Goal: Task Accomplishment & Management: Complete application form

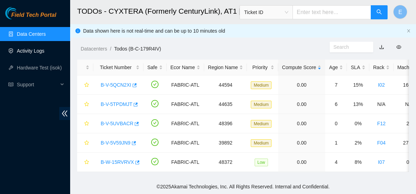
scroll to position [4, 0]
click at [26, 33] on link "Data Centers" at bounding box center [31, 34] width 29 height 6
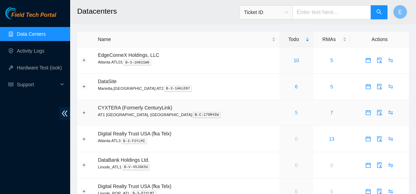
click at [295, 113] on link "5" at bounding box center [296, 113] width 3 height 6
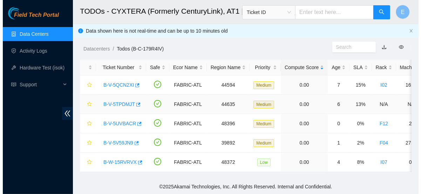
scroll to position [4, 0]
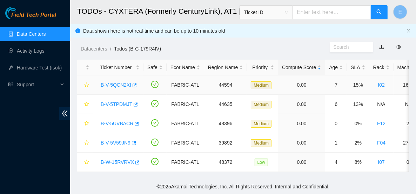
click at [122, 82] on link "B-V-5QCN2XI" at bounding box center [116, 85] width 30 height 6
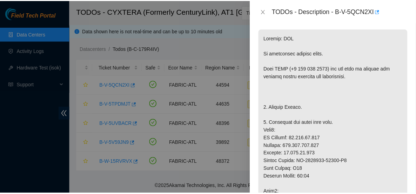
scroll to position [130, 0]
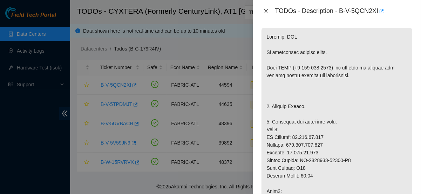
click at [262, 9] on button "Close" at bounding box center [266, 11] width 10 height 7
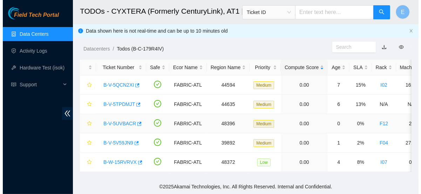
scroll to position [140, 0]
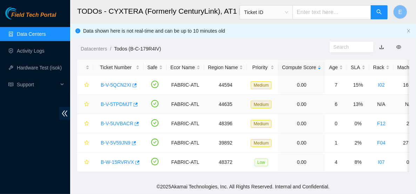
click at [110, 101] on link "B-V-5TPDMJT" at bounding box center [117, 104] width 32 height 6
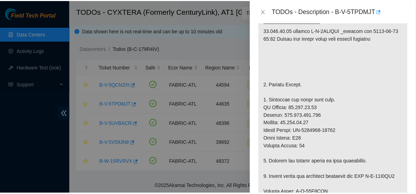
scroll to position [183, 0]
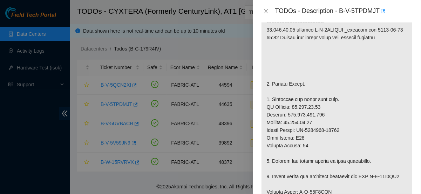
click at [267, 7] on div "TODOs - Description - B-V-5TPDMJT" at bounding box center [336, 11] width 151 height 11
click at [268, 10] on icon "close" at bounding box center [266, 11] width 6 height 6
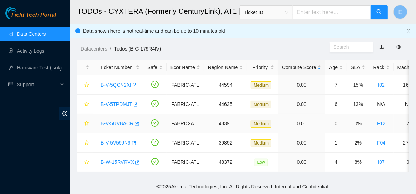
click at [119, 121] on link "B-V-5UVBACR" at bounding box center [117, 124] width 33 height 6
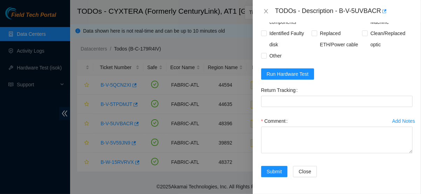
scroll to position [663, 0]
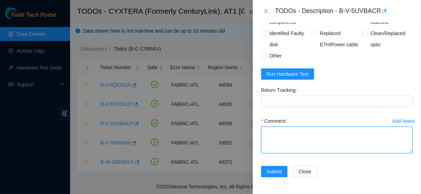
click at [279, 128] on textarea "Comment" at bounding box center [336, 140] width 151 height 27
paste textarea "Powered down server Replaced disk sn: With new disk sn: Rebooted Rescued and co…"
type textarea "Powered down server Replaced disk sn: With new disk sn: Rebooted Rescued and co…"
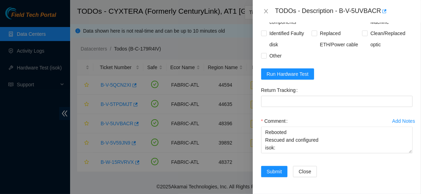
click at [294, 53] on div "Other" at bounding box center [286, 55] width 50 height 11
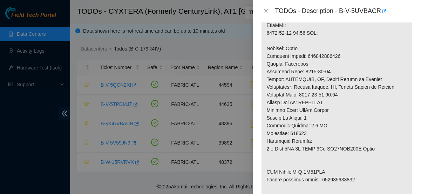
scroll to position [342, 0]
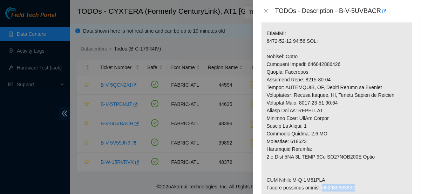
drag, startPoint x: 321, startPoint y: 173, endPoint x: 353, endPoint y: 170, distance: 32.0
click at [353, 170] on p at bounding box center [336, 25] width 151 height 419
copy p "463470052434"
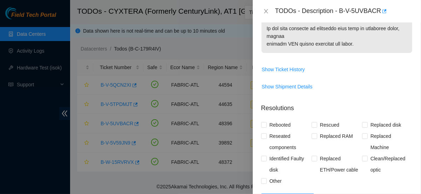
scroll to position [526, 0]
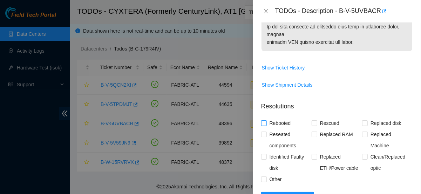
click at [272, 129] on span "Rebooted" at bounding box center [280, 122] width 27 height 11
click at [266, 125] on input "Rebooted" at bounding box center [263, 122] width 5 height 5
checkbox input "true"
click at [368, 129] on span "Replaced disk" at bounding box center [386, 122] width 36 height 11
click at [365, 125] on input "Replaced disk" at bounding box center [364, 122] width 5 height 5
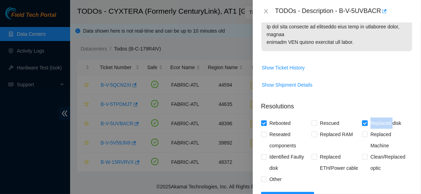
click at [365, 129] on label "Replaced disk" at bounding box center [383, 122] width 42 height 11
click at [365, 125] on input "Replaced disk" at bounding box center [364, 122] width 5 height 5
checkbox input "false"
click at [326, 129] on span "Rescued" at bounding box center [329, 122] width 25 height 11
click at [316, 125] on input "Rescued" at bounding box center [314, 122] width 5 height 5
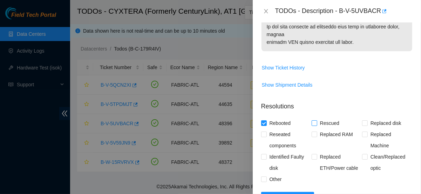
checkbox input "true"
click at [362, 125] on input "Replaced disk" at bounding box center [364, 122] width 5 height 5
checkbox input "true"
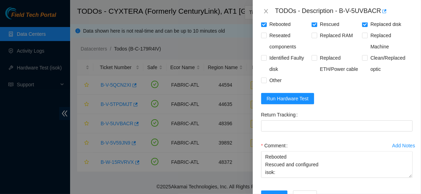
scroll to position [625, 0]
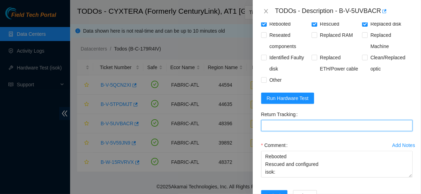
click at [311, 131] on Tracking "Return Tracking" at bounding box center [336, 125] width 151 height 11
paste Tracking "463470052434"
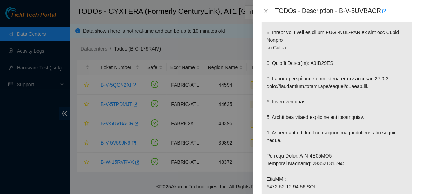
scroll to position [172, 0]
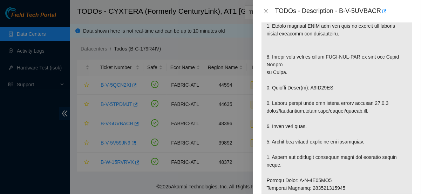
type Tracking "463470052434"
drag, startPoint x: 332, startPoint y: 70, endPoint x: 308, endPoint y: 70, distance: 24.2
click at [308, 70] on p at bounding box center [336, 195] width 151 height 419
copy p "V6KN27RS"
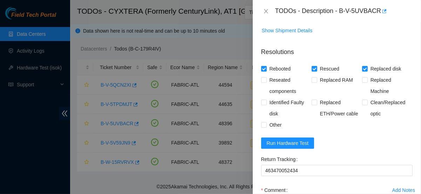
scroll to position [663, 0]
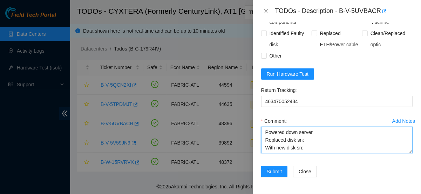
click at [308, 138] on textarea "Powered down server Replaced disk sn: With new disk sn: Rebooted Rescued and co…" at bounding box center [336, 140] width 151 height 27
paste textarea "V6KN27RS"
click at [311, 149] on textarea "Powered down server Replaced disk sn: V6KN27RS With new disk sn: Rebooted Rescu…" at bounding box center [336, 140] width 151 height 27
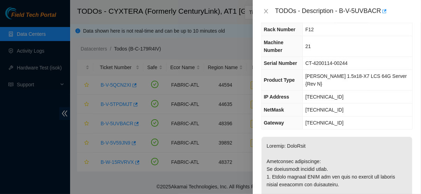
scroll to position [0, 0]
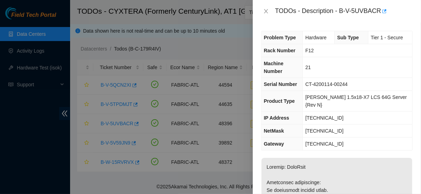
drag, startPoint x: 340, startPoint y: 76, endPoint x: 402, endPoint y: 54, distance: 65.4
click at [402, 54] on td "F12" at bounding box center [357, 50] width 109 height 13
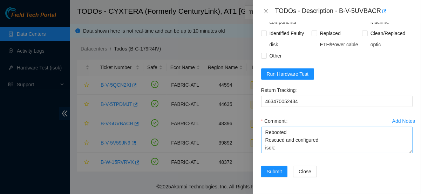
scroll to position [39, 0]
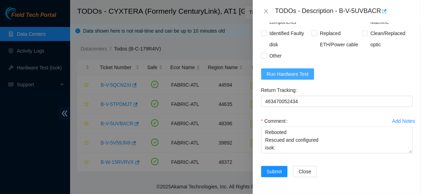
click at [300, 75] on span "Run Hardware Test" at bounding box center [288, 74] width 42 height 8
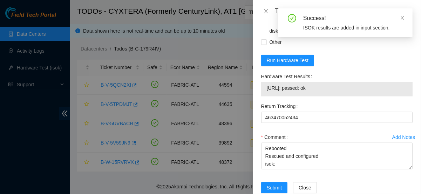
drag, startPoint x: 326, startPoint y: 99, endPoint x: 274, endPoint y: 97, distance: 52.2
click at [274, 96] on div "23.46.145.86: passed: ok" at bounding box center [336, 89] width 151 height 14
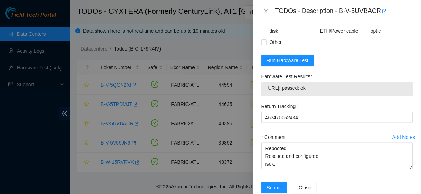
copy tbody "23.46.145.86: passed: ok"
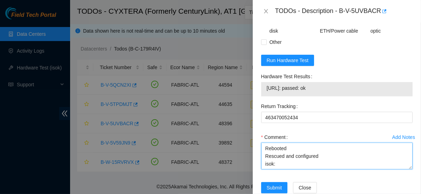
click at [306, 161] on textarea "Powered down server Replaced disk sn: V6KN27RS With new disk sn: 20I7KIEIFJKA R…" at bounding box center [336, 156] width 151 height 27
paste textarea "23.46.145.86: passed: ok"
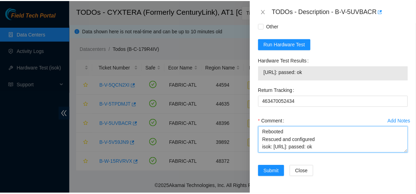
scroll to position [693, 0]
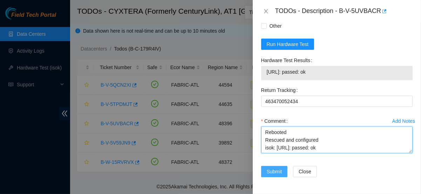
type textarea "Powered down server Replaced disk sn: V6KN27RS With new disk sn: 20I7KIEIFJKA R…"
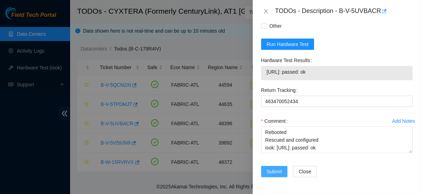
click at [277, 169] on span "Submit" at bounding box center [274, 172] width 15 height 8
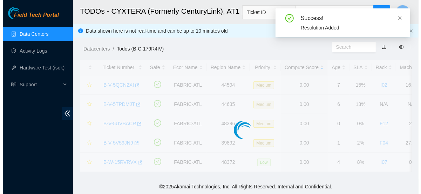
scroll to position [0, 0]
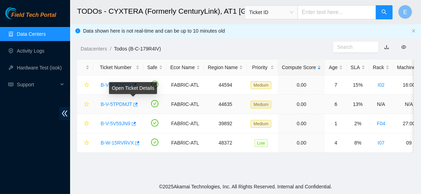
click at [127, 102] on link "B-V-5TPDMJT" at bounding box center [117, 104] width 32 height 6
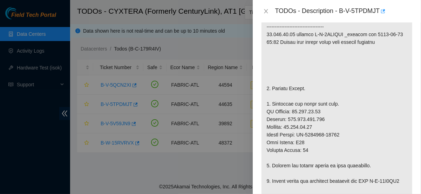
scroll to position [173, 0]
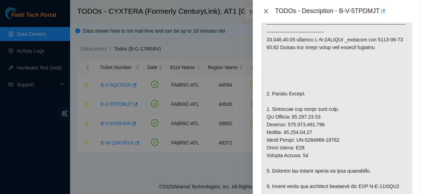
click at [267, 10] on icon "close" at bounding box center [266, 11] width 4 height 4
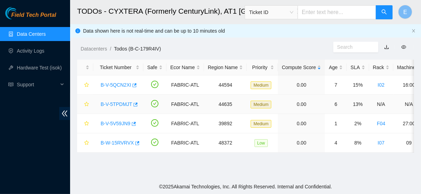
scroll to position [169, 0]
click at [122, 124] on link "B-V-5V59JN9" at bounding box center [116, 124] width 30 height 6
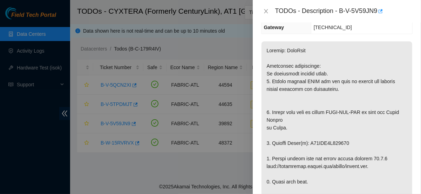
scroll to position [103, 0]
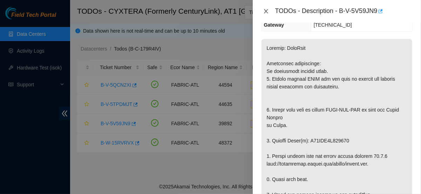
click at [265, 11] on icon "close" at bounding box center [266, 11] width 4 height 4
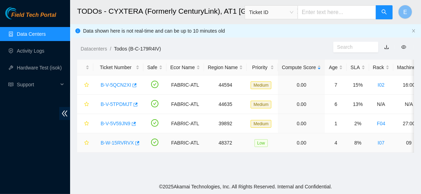
click at [117, 143] on link "B-W-15RVRVX" at bounding box center [117, 143] width 33 height 6
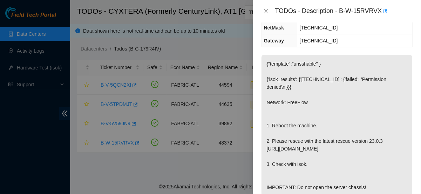
scroll to position [0, 0]
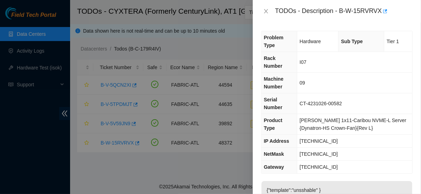
drag, startPoint x: 313, startPoint y: 68, endPoint x: 297, endPoint y: 56, distance: 20.0
click at [297, 56] on th "Rack Number" at bounding box center [279, 62] width 36 height 21
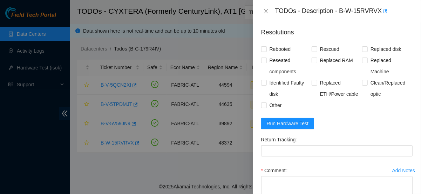
scroll to position [393, 0]
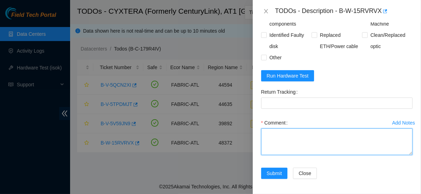
click at [284, 135] on textarea "Comment" at bounding box center [336, 141] width 151 height 27
paste textarea "Rebooted server Rescued and configured Isok:"
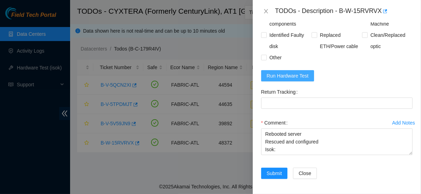
click at [285, 73] on span "Run Hardware Test" at bounding box center [288, 76] width 42 height 8
click at [293, 77] on span "Run Hardware Test" at bounding box center [288, 76] width 42 height 8
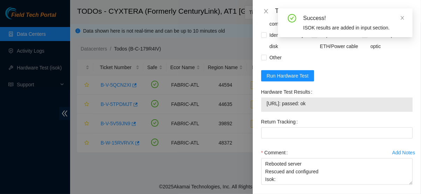
drag, startPoint x: 326, startPoint y: 101, endPoint x: 261, endPoint y: 107, distance: 64.7
click at [261, 107] on div "23.47.125.236: passed: ok" at bounding box center [336, 104] width 151 height 14
copy tbody "23.47.125.236: passed: ok"
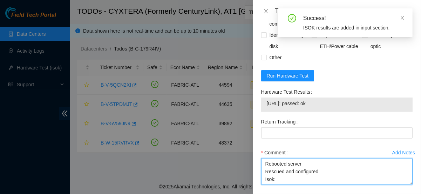
click at [279, 175] on textarea "Rebooted server Rescued and configured Isok:" at bounding box center [336, 171] width 151 height 27
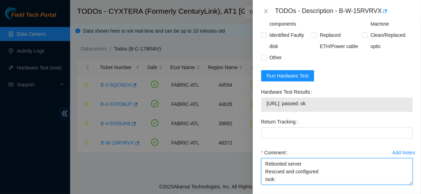
paste textarea "23.47.125.236: passed: ok"
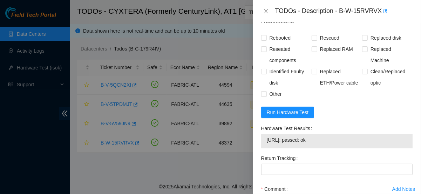
scroll to position [354, 0]
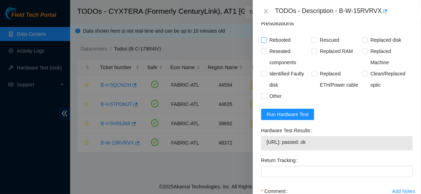
type textarea "Rebooted server Rescued and configured Isok:23.47.125.236: passed: ok"
click at [282, 40] on span "Rebooted" at bounding box center [280, 39] width 27 height 11
click at [266, 40] on input "Rebooted" at bounding box center [263, 39] width 5 height 5
checkbox input "true"
click at [315, 40] on span at bounding box center [315, 40] width 6 height 6
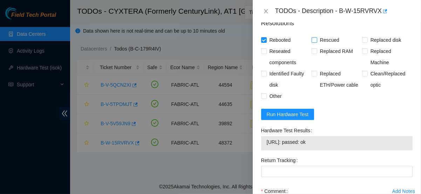
click at [315, 40] on input "Rescued" at bounding box center [314, 39] width 5 height 5
checkbox input "true"
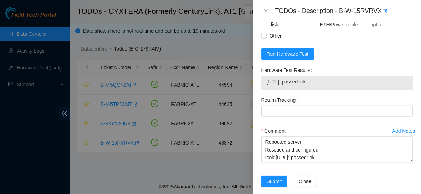
scroll to position [423, 0]
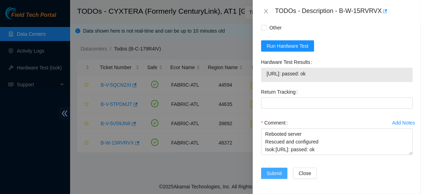
click at [275, 172] on span "Submit" at bounding box center [274, 173] width 15 height 8
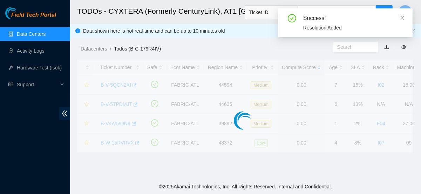
scroll to position [241, 0]
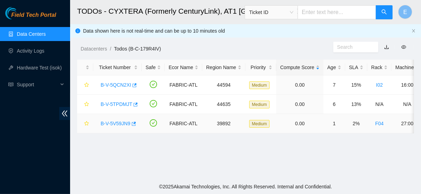
click at [118, 126] on div "B-V-5V59JN9" at bounding box center [117, 123] width 41 height 11
click at [116, 122] on link "B-V-5V59JN9" at bounding box center [116, 124] width 30 height 6
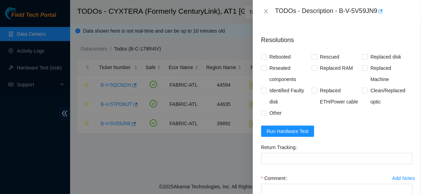
scroll to position [662, 0]
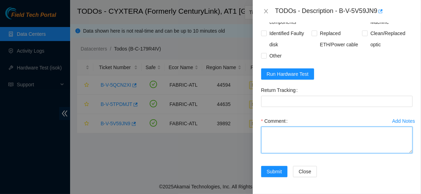
click at [284, 136] on textarea "Comment" at bounding box center [336, 140] width 151 height 27
drag, startPoint x: 284, startPoint y: 136, endPoint x: 271, endPoint y: 135, distance: 13.1
click at [271, 135] on textarea "Comment" at bounding box center [336, 140] width 151 height 27
paste textarea "Powered down server Replaced disk sn: With new disk sn: Rebooted Rescued and co…"
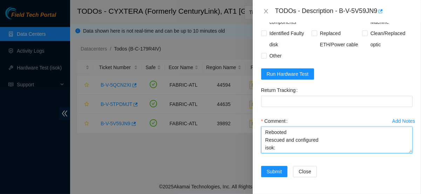
type textarea "Powered down server Replaced disk sn: With new disk sn: Rebooted Rescued and co…"
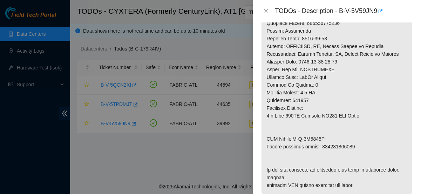
scroll to position [368, 0]
drag, startPoint x: 321, startPoint y: 145, endPoint x: 356, endPoint y: 145, distance: 35.8
copy p "473665215693"
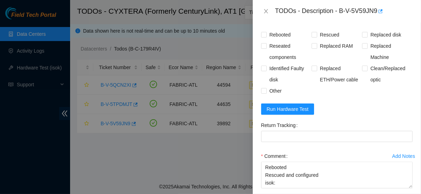
scroll to position [599, 0]
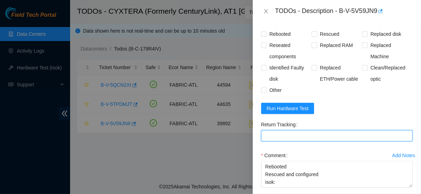
click at [283, 141] on Tracking "Return Tracking" at bounding box center [336, 135] width 151 height 11
paste Tracking "473665215693"
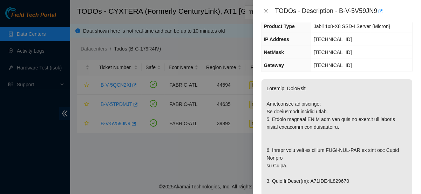
scroll to position [83, 0]
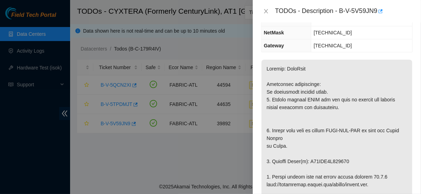
type Tracking "473665215693"
drag, startPoint x: 309, startPoint y: 158, endPoint x: 350, endPoint y: 160, distance: 40.7
copy p "S45NNA0T207348"
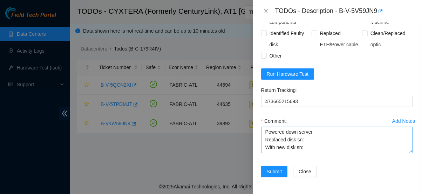
scroll to position [0, 0]
click at [308, 141] on textarea "Powered down server Replaced disk sn: With new disk sn: Rebooted Rescued and co…" at bounding box center [336, 140] width 151 height 27
drag, startPoint x: 308, startPoint y: 141, endPoint x: 307, endPoint y: 149, distance: 7.8
click at [307, 149] on textarea "Powered down server Replaced disk sn: With new disk sn: Rebooted Rescued and co…" at bounding box center [336, 140] width 151 height 27
drag, startPoint x: 307, startPoint y: 149, endPoint x: 304, endPoint y: 140, distance: 9.3
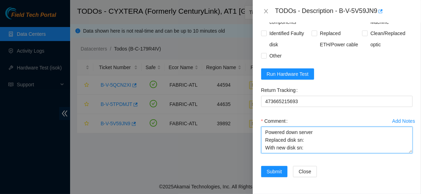
click at [304, 140] on textarea "Powered down server Replaced disk sn: With new disk sn: Rebooted Rescued and co…" at bounding box center [336, 140] width 151 height 27
paste textarea "S45NNA0T207348"
click at [309, 149] on textarea "Powered down server Replaced disk sn:S45NNA0T207348 With new disk sn: Rebooted …" at bounding box center [336, 140] width 151 height 27
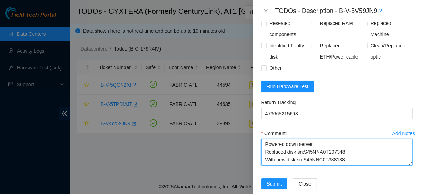
scroll to position [622, 0]
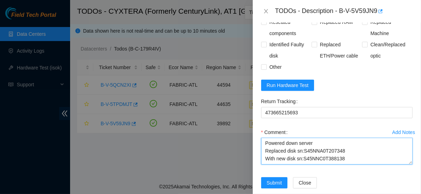
type textarea "Powered down server Replaced disk sn:S45NNA0T207348 With new disk sn:S45NNC0T38…"
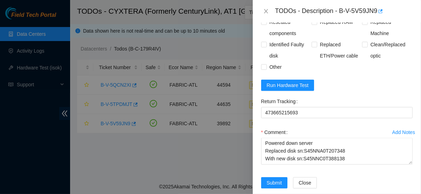
click at [279, 16] on span "Rebooted" at bounding box center [280, 10] width 27 height 11
click at [266, 13] on input "Rebooted" at bounding box center [263, 10] width 5 height 5
checkbox input "true"
click at [326, 16] on span "Rescued" at bounding box center [329, 10] width 25 height 11
click at [316, 13] on input "Rescued" at bounding box center [314, 10] width 5 height 5
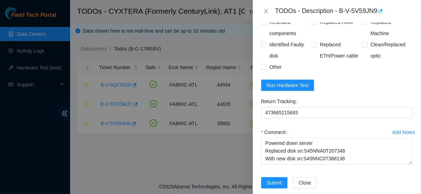
checkbox input "true"
click at [372, 16] on span "Replaced disk" at bounding box center [386, 10] width 36 height 11
click at [367, 13] on input "Replaced disk" at bounding box center [364, 10] width 5 height 5
checkbox input "true"
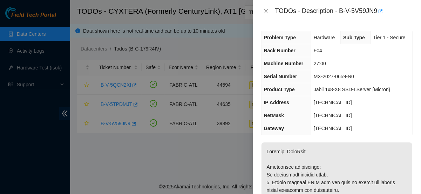
scroll to position [0, 0]
drag, startPoint x: 333, startPoint y: 67, endPoint x: 401, endPoint y: 100, distance: 75.9
click at [401, 100] on td "[TECHNICAL_ID]" at bounding box center [361, 102] width 101 height 13
click at [265, 10] on icon "close" at bounding box center [266, 11] width 4 height 4
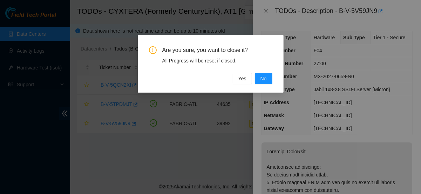
click at [186, 68] on div "Are you sure, you want to close it? All Progress will be reset if closed. Yes No" at bounding box center [210, 65] width 123 height 38
click at [241, 82] on span "Yes" at bounding box center [242, 79] width 8 height 8
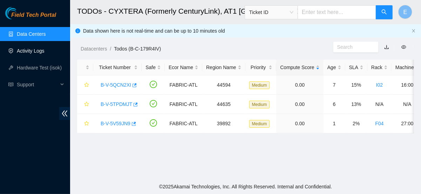
click at [44, 53] on link "Activity Logs" at bounding box center [31, 51] width 28 height 6
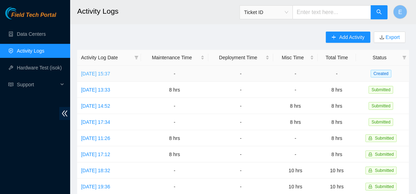
click at [110, 71] on link "Tue, 16 Sep 2025 15:37" at bounding box center [95, 74] width 29 height 6
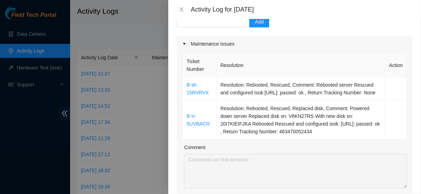
scroll to position [97, 0]
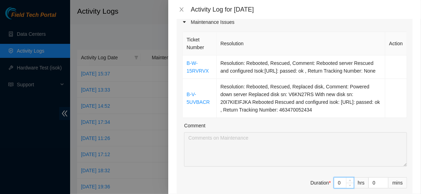
click at [336, 188] on input "0" at bounding box center [344, 182] width 20 height 11
type input "4"
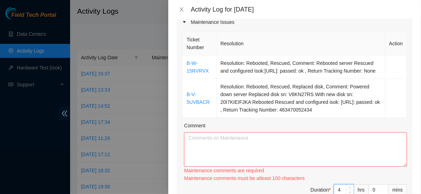
type input "0"
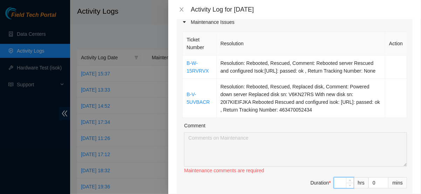
scroll to position [103, 0]
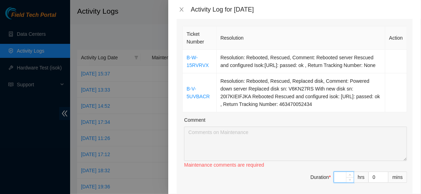
type input "8"
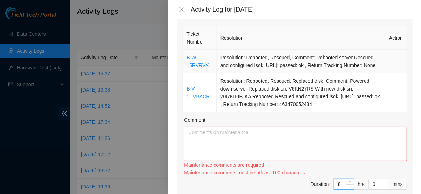
type input "8"
drag, startPoint x: 183, startPoint y: 56, endPoint x: 308, endPoint y: 111, distance: 136.8
click at [308, 111] on tbody "B-W-15RVRVX Resolution: Rebooted, Rescued, Comment: Rebooted server Rescued and…" at bounding box center [295, 81] width 224 height 62
copy tbody "B-W-15RVRVX Resolution: Rebooted, Rescued, Comment: Rebooted server Rescued and…"
click at [228, 144] on textarea "Comment" at bounding box center [295, 144] width 223 height 34
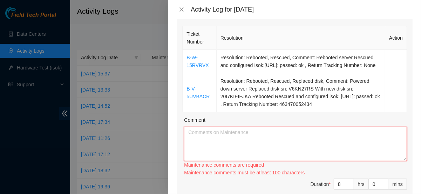
paste textarea "B-W-15RVRVX Resolution: Rebooted, Rescued, Comment: Rebooted server Rescued and…"
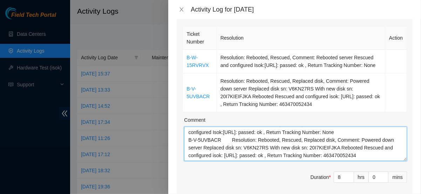
scroll to position [0, 0]
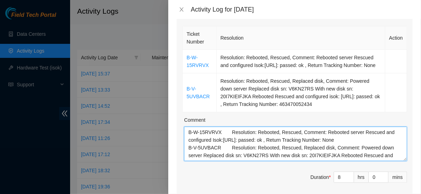
click at [189, 155] on textarea "B-W-15RVRVX Resolution: Rebooted, Rescued, Comment: Rebooted server Rescued and…" at bounding box center [295, 144] width 223 height 34
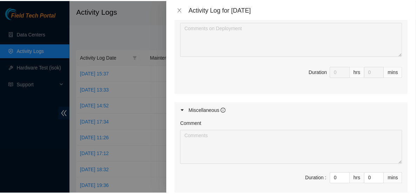
scroll to position [441, 0]
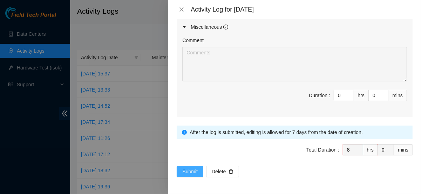
type textarea "B-W-15RVRVX Resolution: Rebooted, Rescued, Comment: Rebooted server Rescued and…"
click at [190, 168] on span "Submit" at bounding box center [189, 172] width 15 height 8
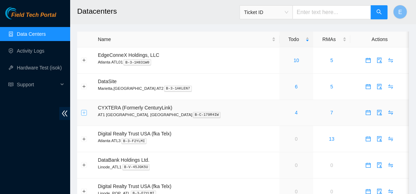
click at [84, 113] on button "Expand row" at bounding box center [84, 113] width 6 height 6
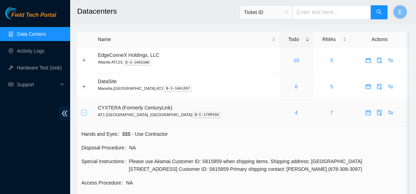
click at [84, 112] on button "Collapse row" at bounding box center [84, 113] width 6 height 6
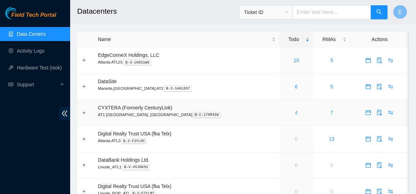
click at [295, 114] on link "4" at bounding box center [296, 113] width 3 height 6
